Goal: Navigation & Orientation: Understand site structure

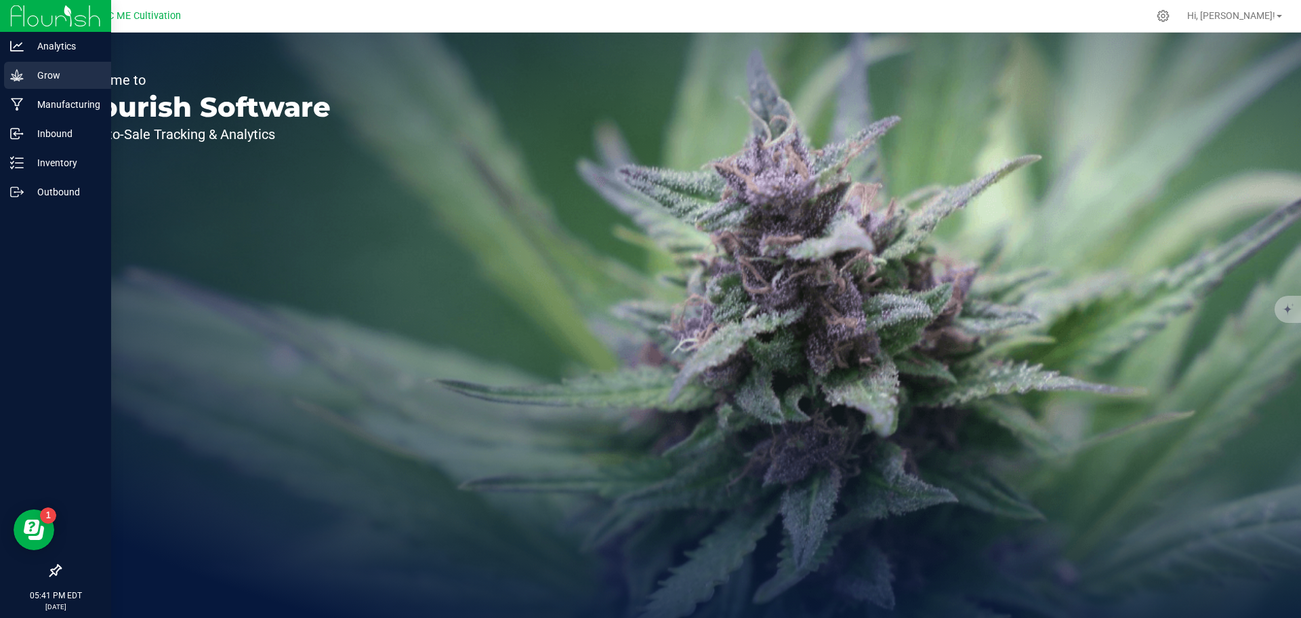
click at [53, 73] on p "Grow" at bounding box center [64, 75] width 81 height 16
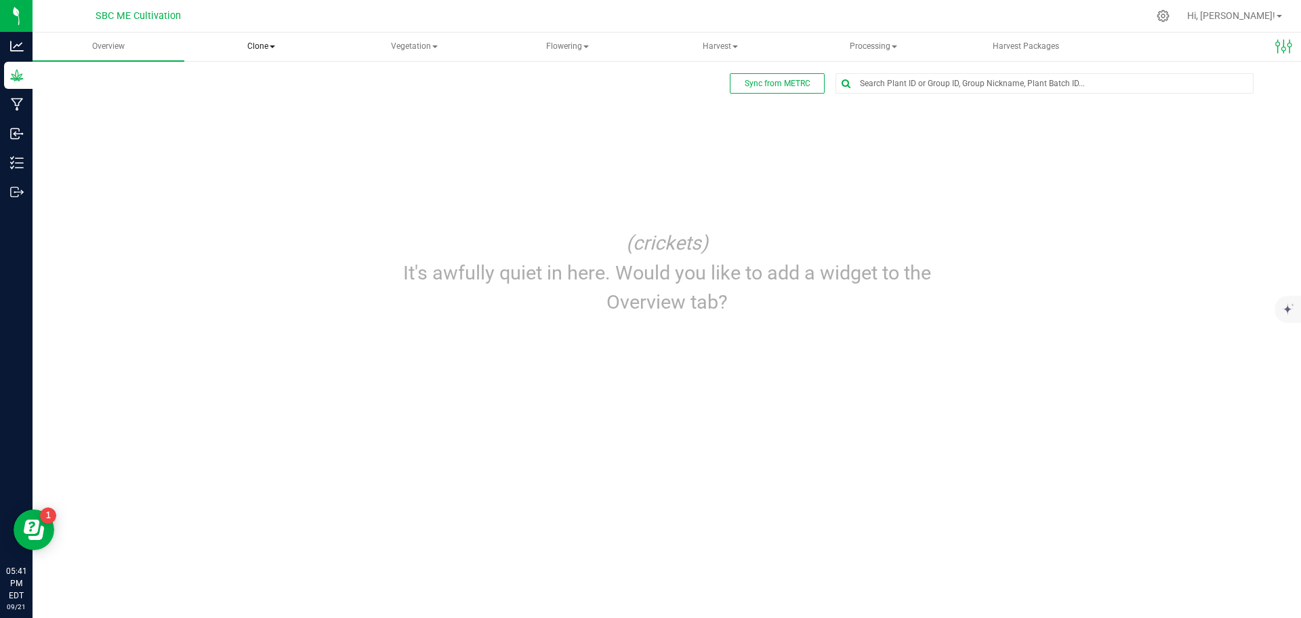
click at [249, 49] on span "Clone" at bounding box center [261, 46] width 150 height 27
click at [209, 304] on div "(crickets) It's awfully quiet in here. Would you like to add a widget to the Ov…" at bounding box center [666, 272] width 1235 height 113
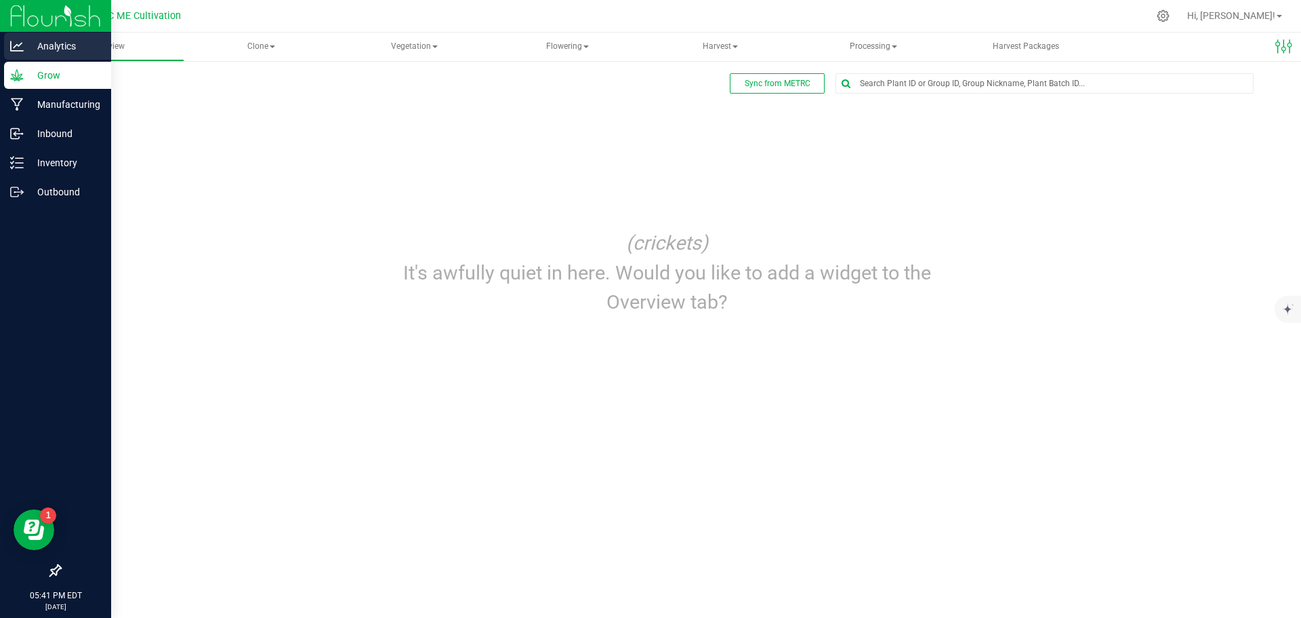
click at [29, 43] on p "Analytics" at bounding box center [64, 46] width 81 height 16
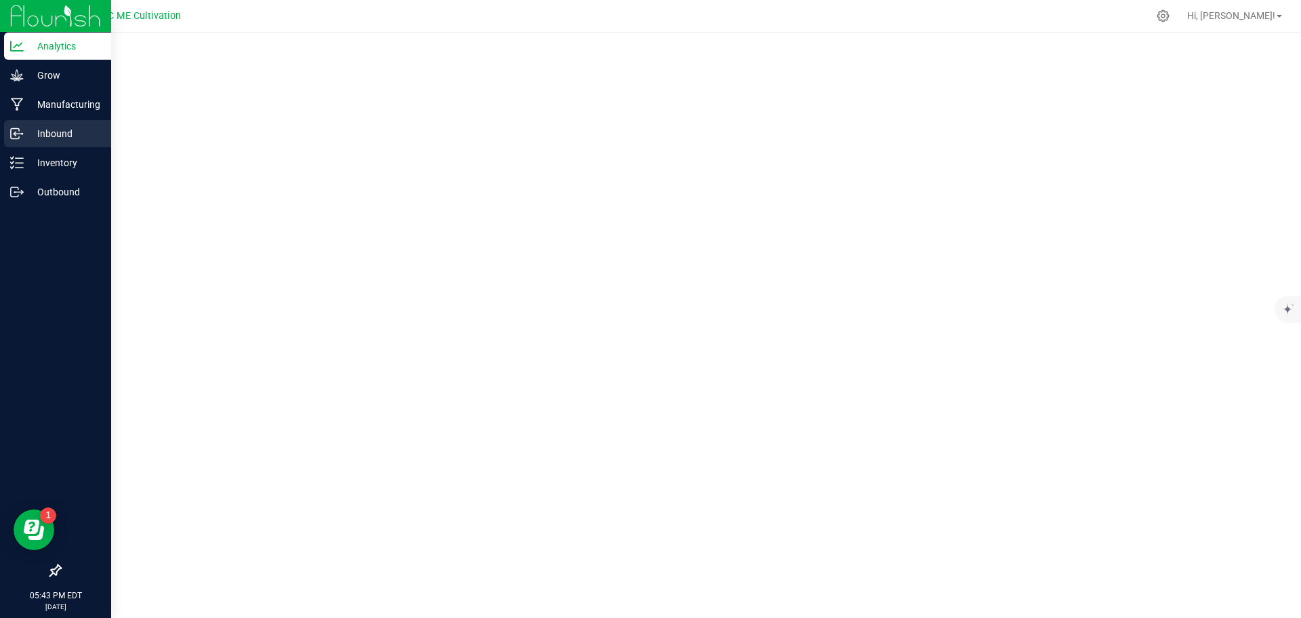
click at [40, 138] on p "Inbound" at bounding box center [64, 133] width 81 height 16
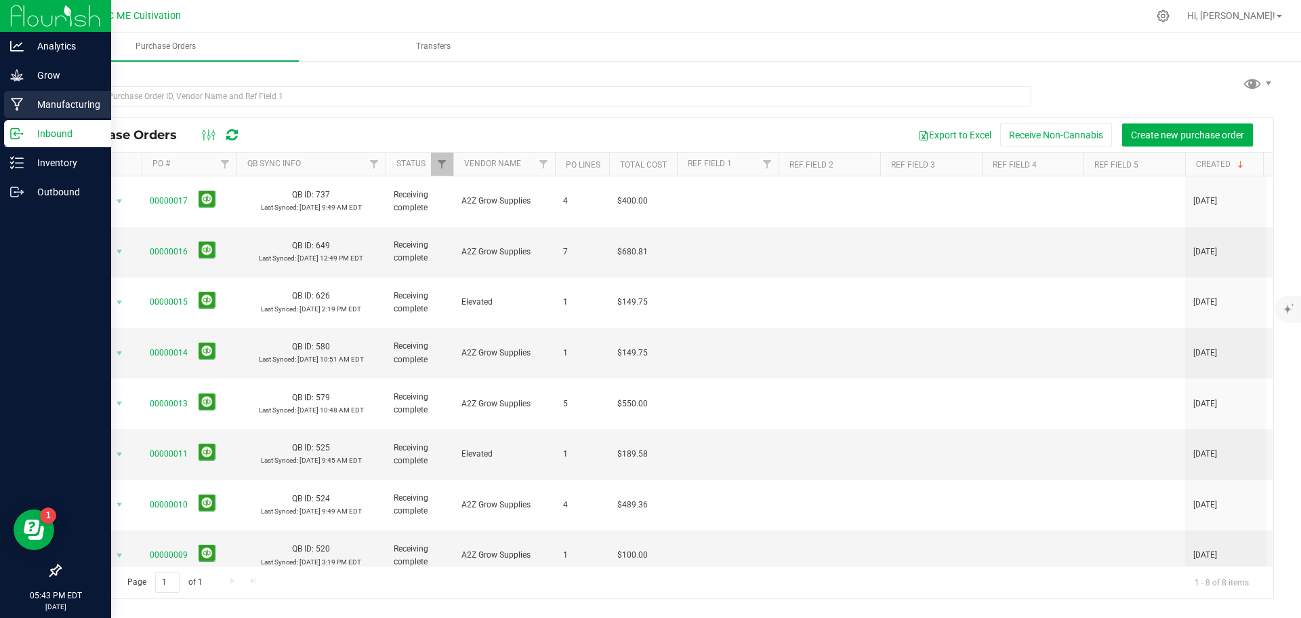
click at [51, 102] on p "Manufacturing" at bounding box center [64, 104] width 81 height 16
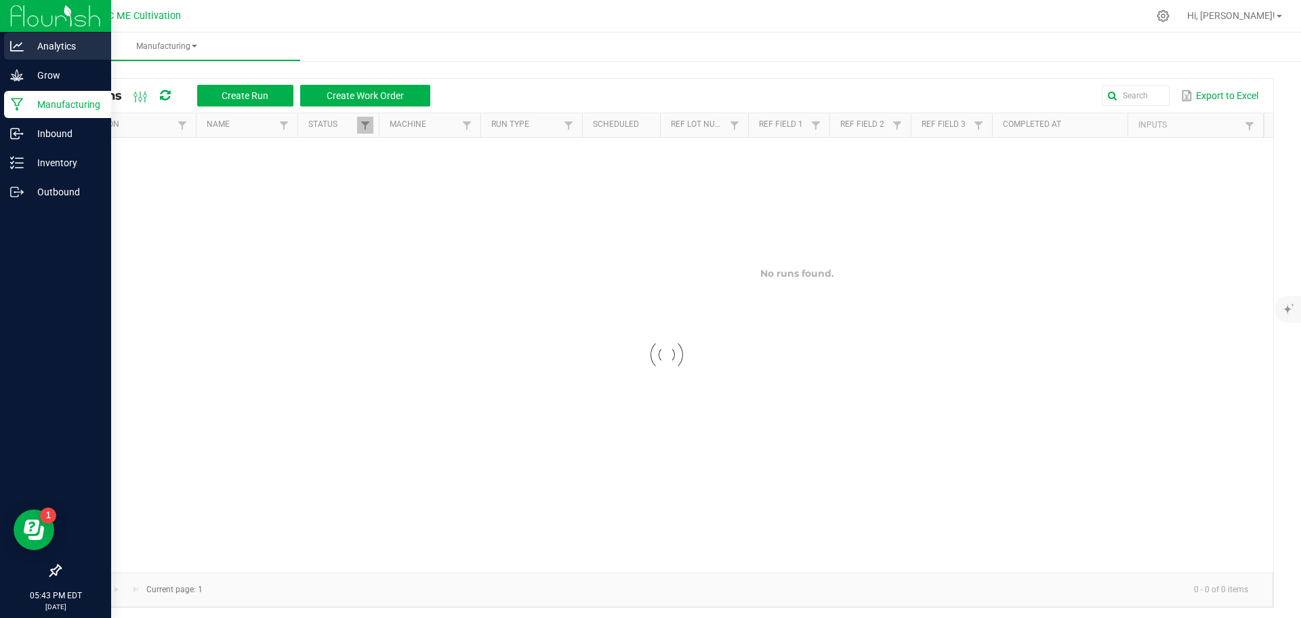
click at [43, 40] on p "Analytics" at bounding box center [64, 46] width 81 height 16
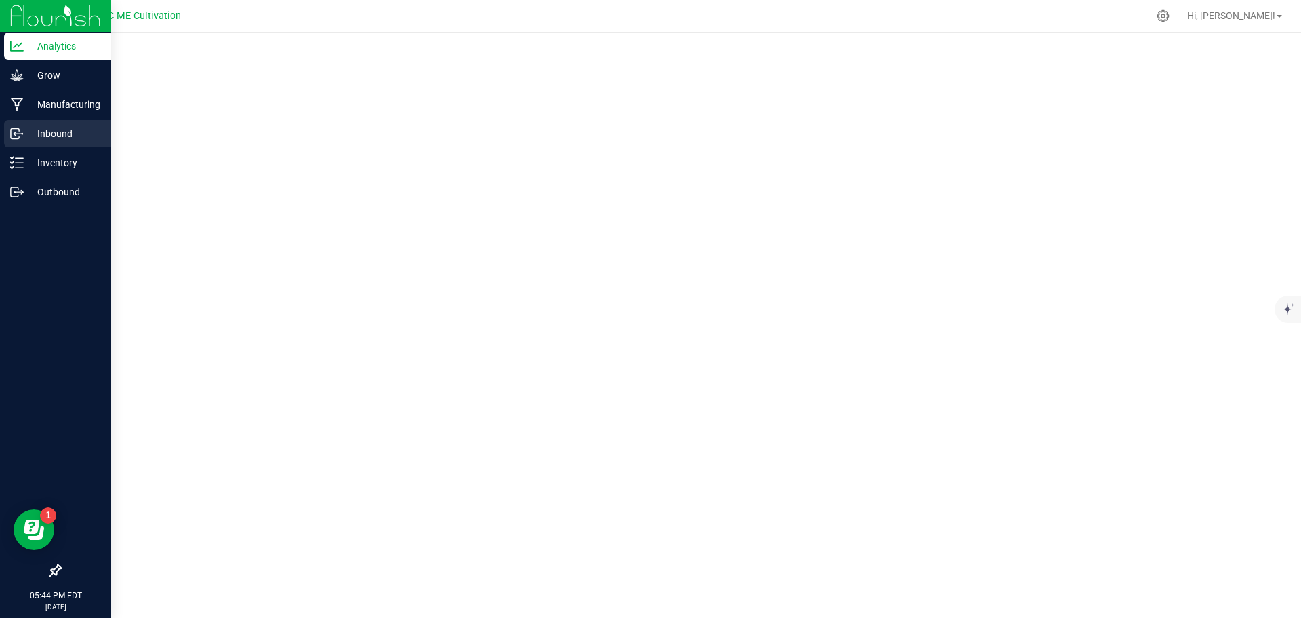
click at [56, 132] on p "Inbound" at bounding box center [64, 133] width 81 height 16
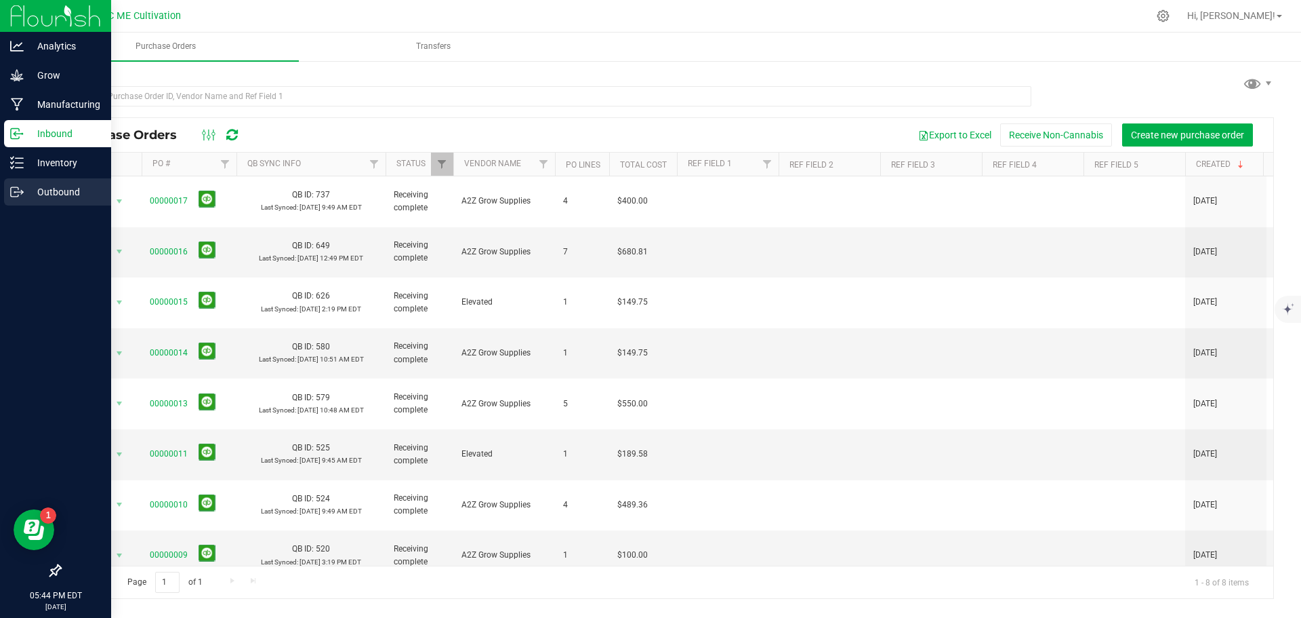
click at [54, 190] on p "Outbound" at bounding box center [64, 192] width 81 height 16
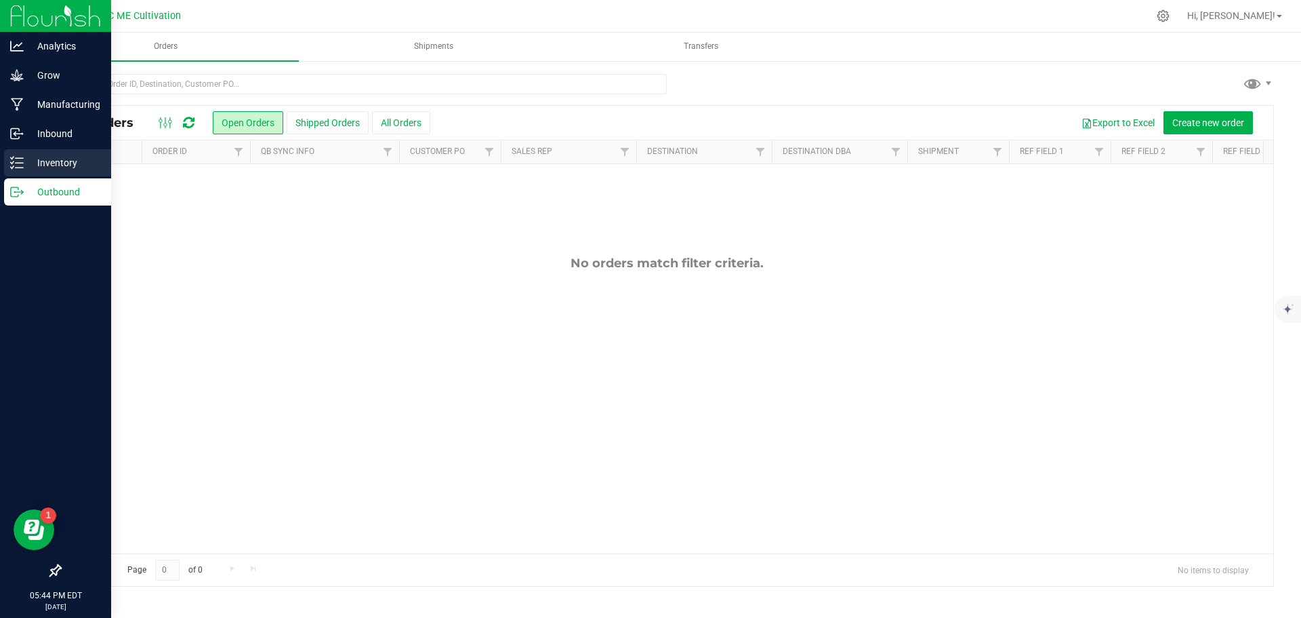
click at [54, 163] on p "Inventory" at bounding box center [64, 163] width 81 height 16
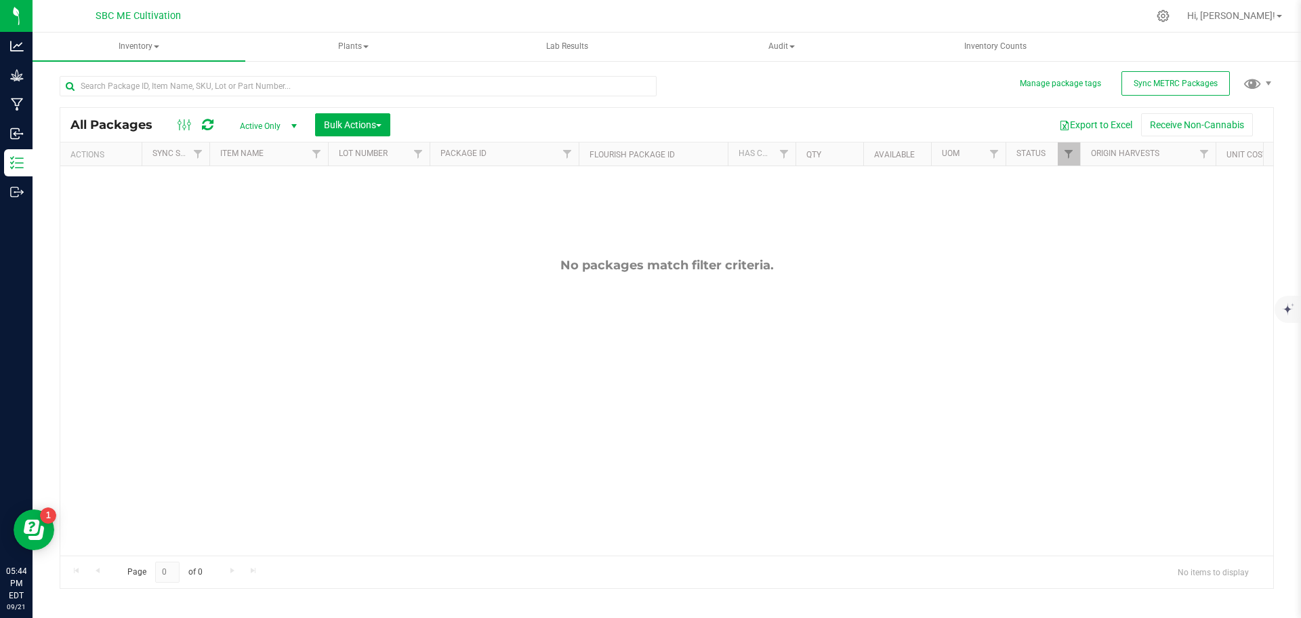
click at [273, 132] on span "Active Only" at bounding box center [265, 126] width 75 height 19
click at [514, 113] on div "Export to Excel Receive Non-Cannabis" at bounding box center [832, 124] width 863 height 23
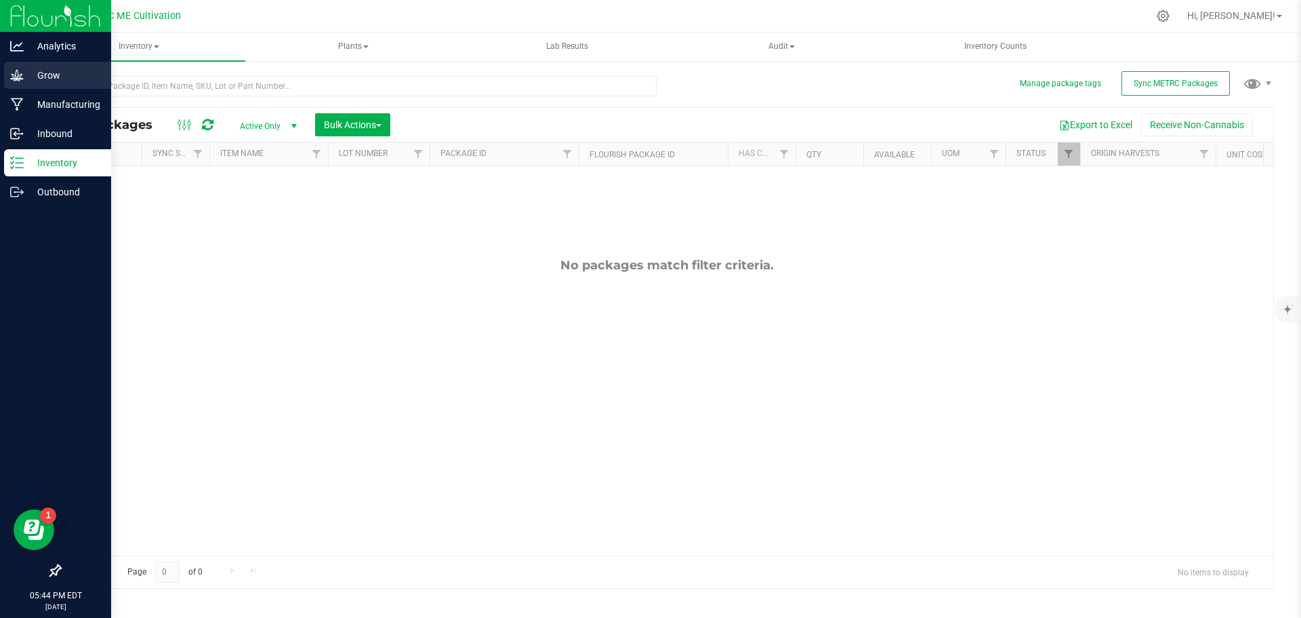
click at [45, 76] on p "Grow" at bounding box center [64, 75] width 81 height 16
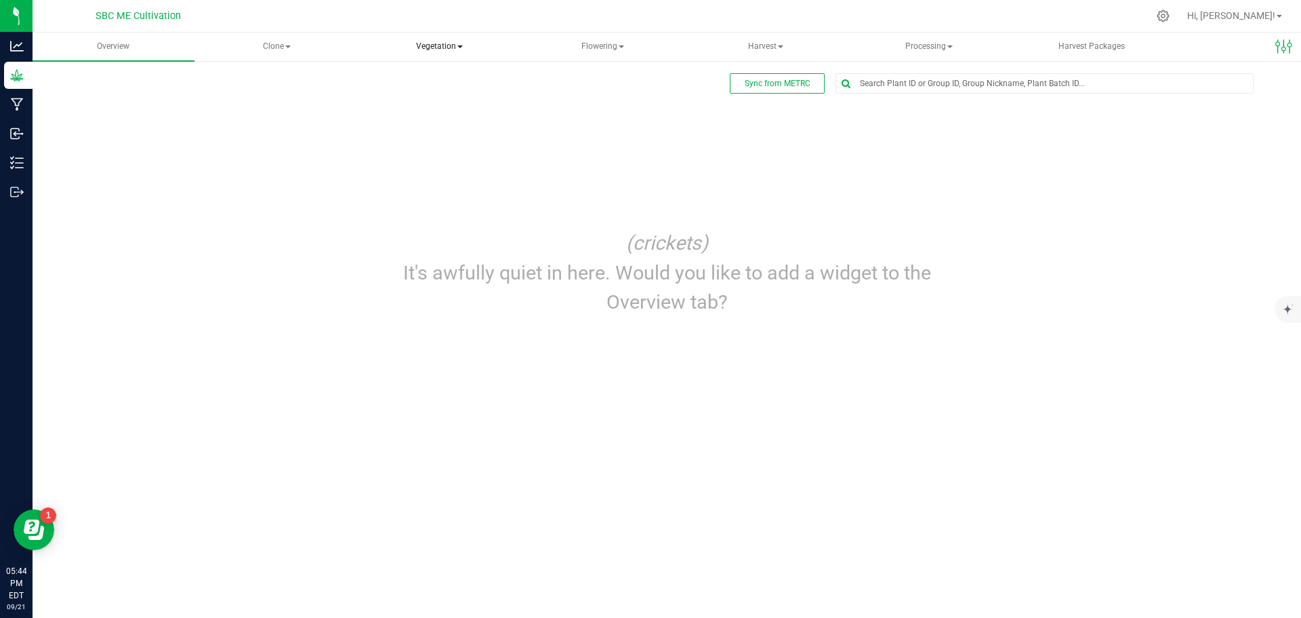
click at [440, 53] on span "Vegetation" at bounding box center [439, 46] width 161 height 27
click at [186, 327] on div "(crickets) It's awfully quiet in here. Would you like to add a widget to the Ov…" at bounding box center [666, 272] width 1235 height 113
click at [1288, 45] on ellipse at bounding box center [1290, 45] width 4 height 4
click at [379, 188] on div "Sync from METRC Edit dashboard (crickets) It's awfully quiet in here. Would you…" at bounding box center [667, 201] width 1215 height 256
